Goal: Task Accomplishment & Management: Use online tool/utility

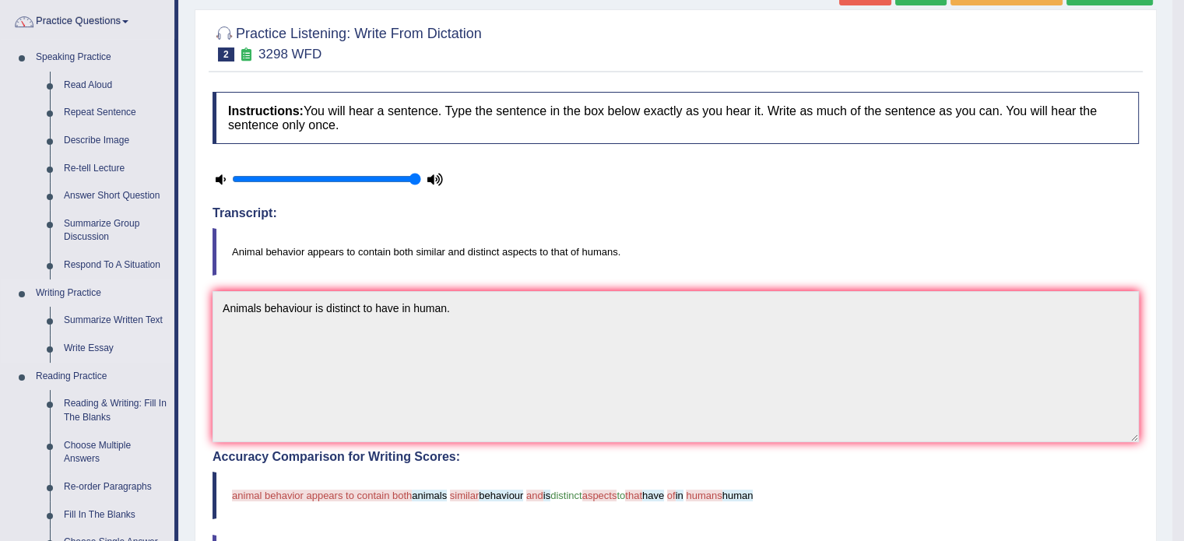
scroll to position [124, 0]
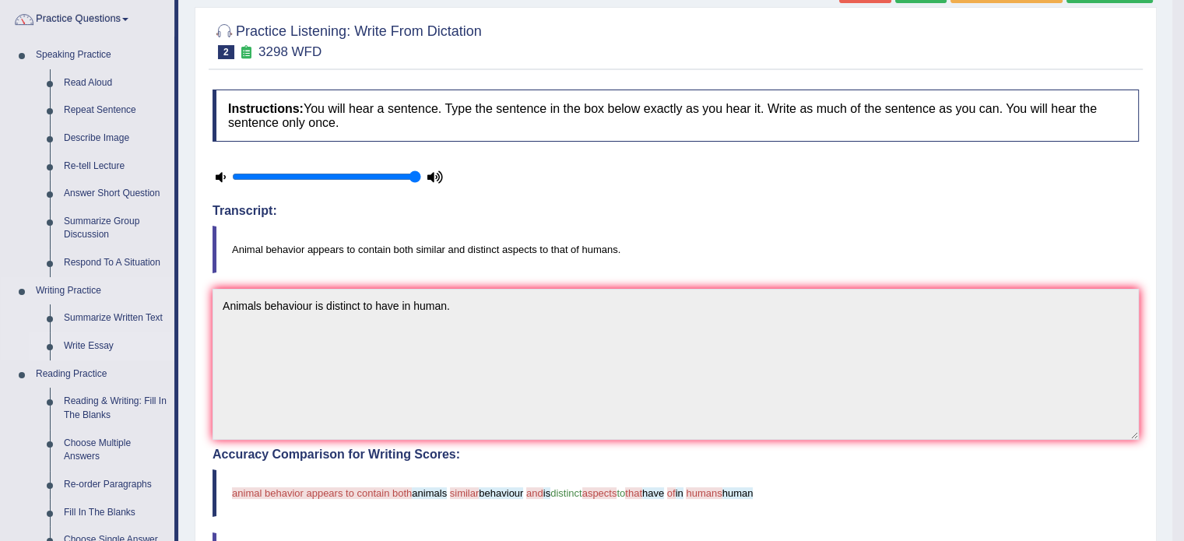
click at [100, 342] on link "Write Essay" at bounding box center [116, 346] width 118 height 28
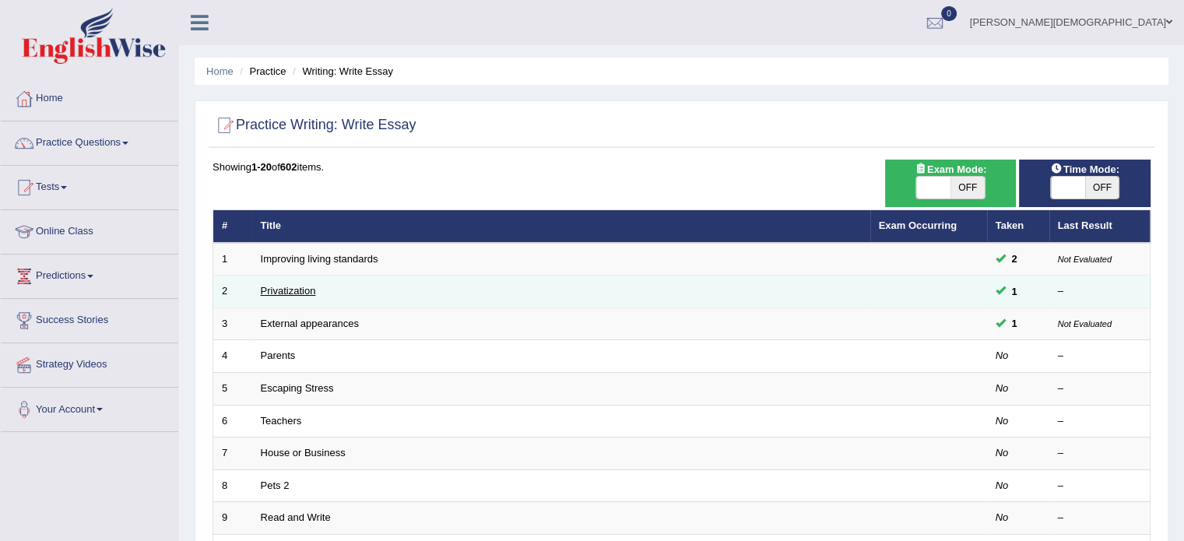
click at [310, 290] on link "Privatization" at bounding box center [288, 291] width 55 height 12
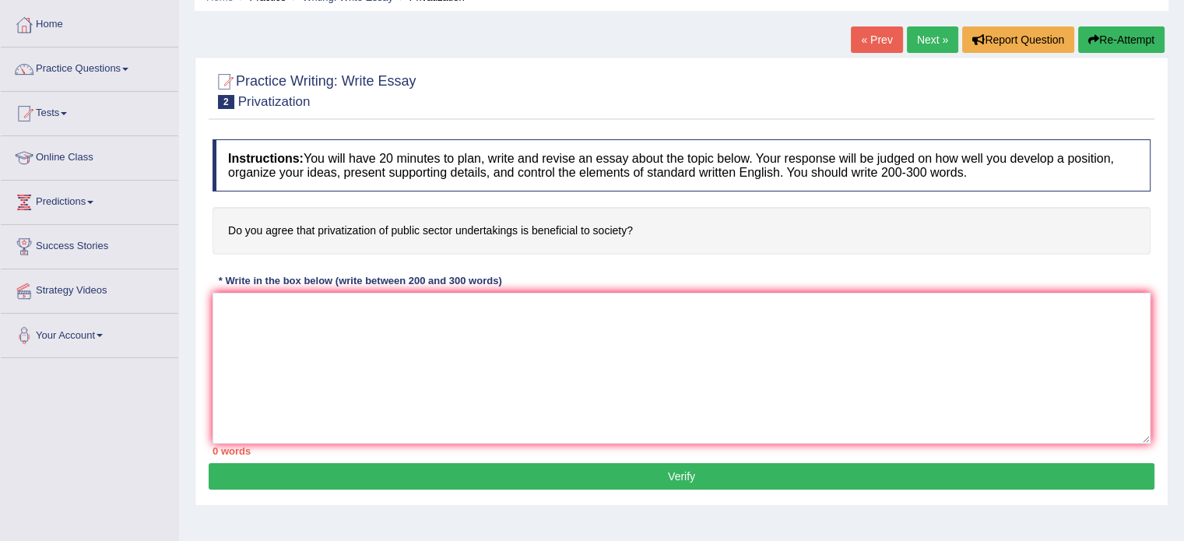
scroll to position [87, 0]
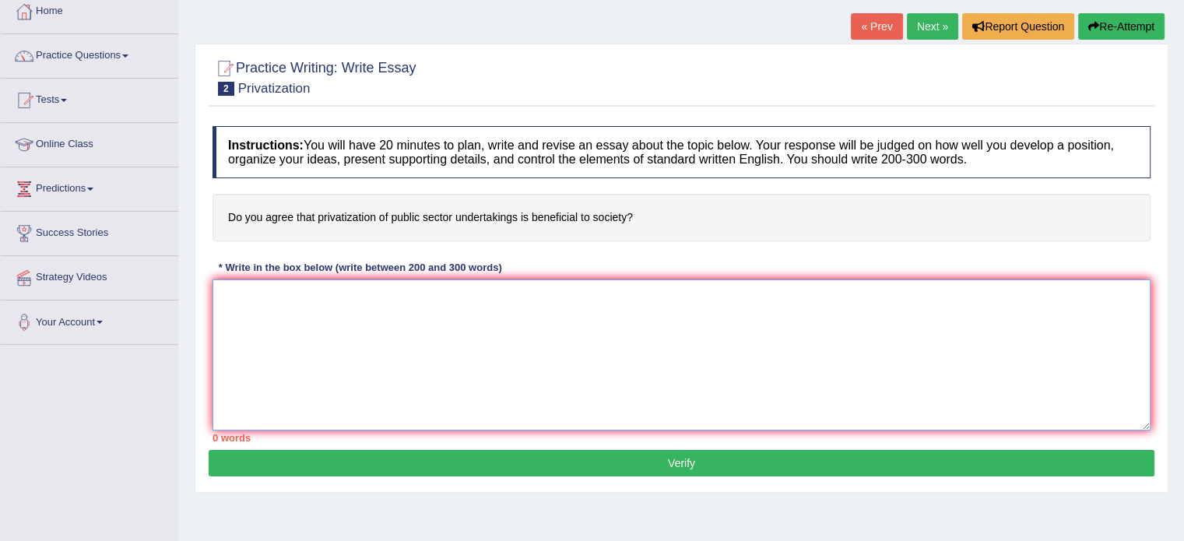
click at [230, 296] on textarea at bounding box center [681, 354] width 938 height 151
click at [434, 293] on textarea "The increasing influence of privatization of a public sector" at bounding box center [681, 354] width 938 height 151
click at [540, 292] on textarea "The increasing influence of the privatization of the public sector" at bounding box center [681, 354] width 938 height 151
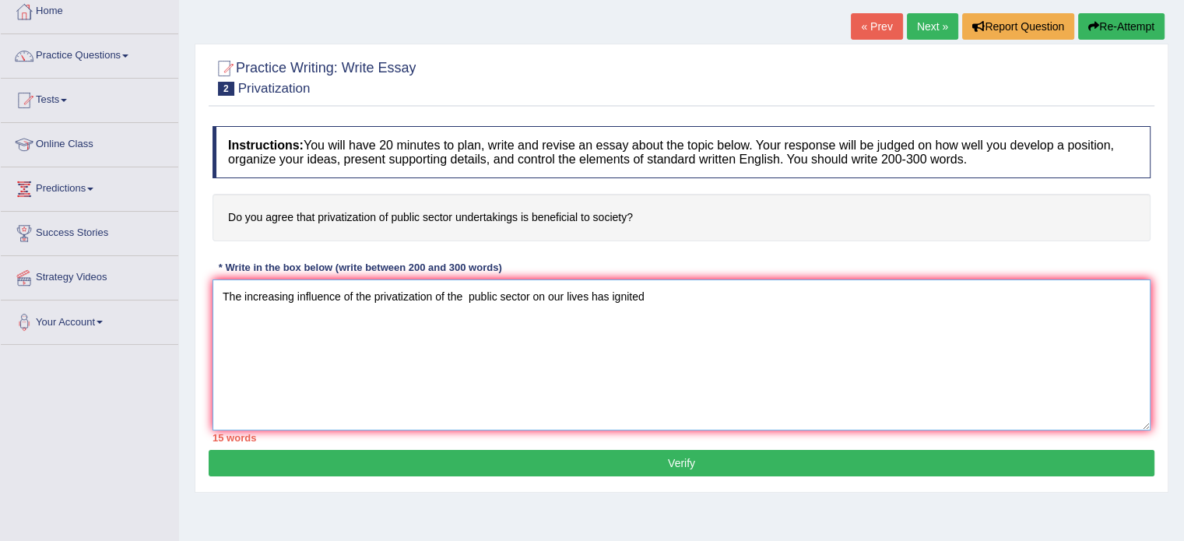
scroll to position [0, 0]
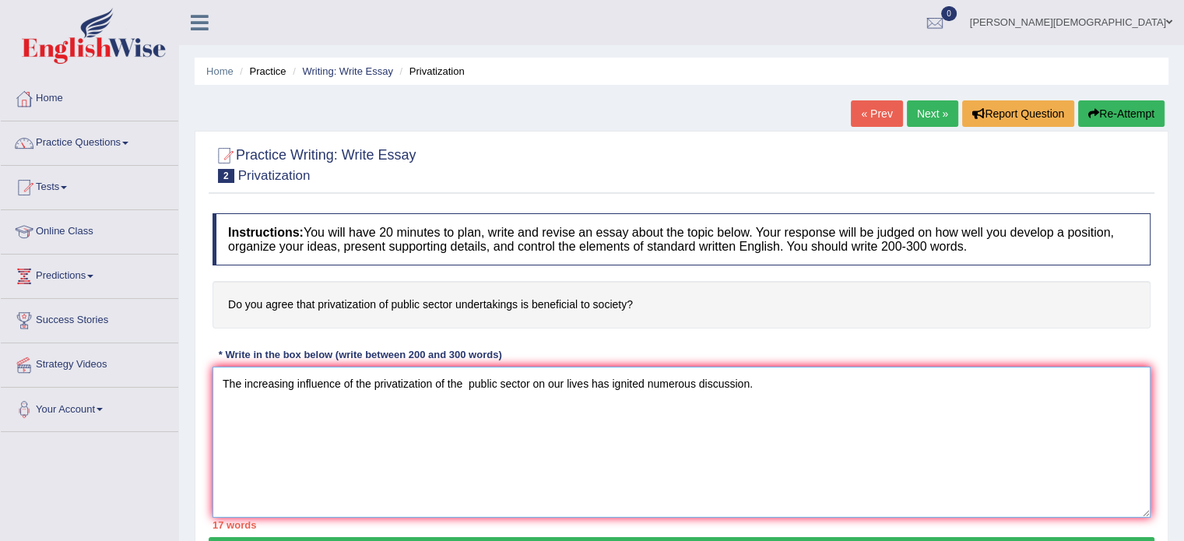
type textarea "The increasing influence of the privatization of the public sector on our lives…"
